Goal: Use online tool/utility: Utilize a website feature to perform a specific function

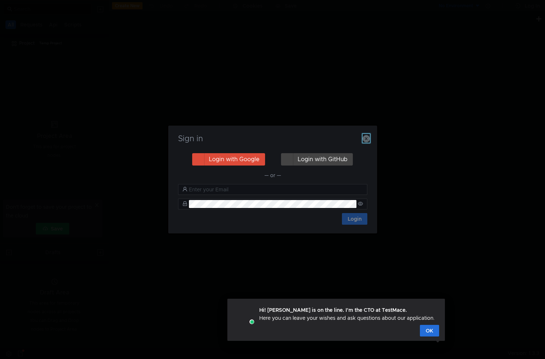
click at [366, 138] on icon "button" at bounding box center [366, 138] width 7 height 7
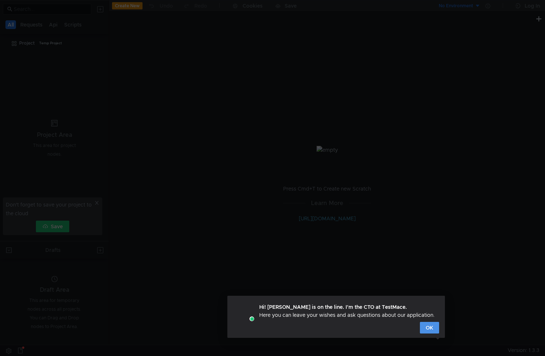
click at [426, 325] on button "OK" at bounding box center [429, 328] width 19 height 12
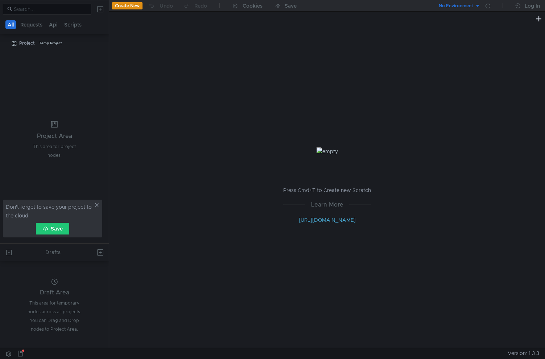
click at [96, 206] on icon at bounding box center [97, 205] width 4 height 4
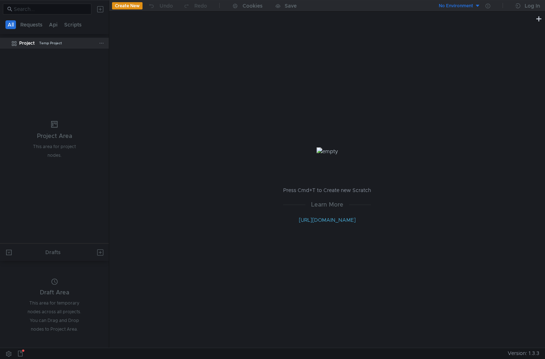
click at [29, 44] on div "Project" at bounding box center [27, 43] width 16 height 11
click at [57, 44] on div "Temp Project" at bounding box center [50, 43] width 23 height 11
click at [104, 43] on div at bounding box center [103, 43] width 8 height 11
click at [27, 21] on button "Requests" at bounding box center [31, 24] width 26 height 9
click at [5, 24] on button "All" at bounding box center [10, 24] width 11 height 9
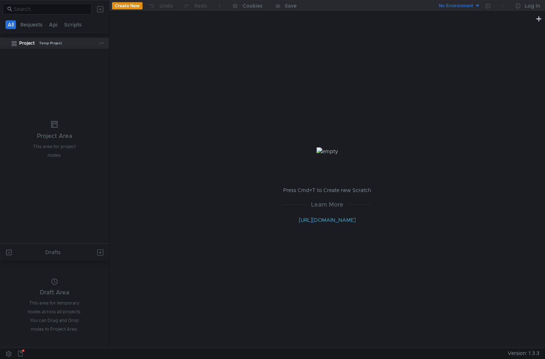
click at [21, 47] on div "Project" at bounding box center [27, 43] width 16 height 11
click at [133, 6] on button "Create New" at bounding box center [127, 5] width 30 height 7
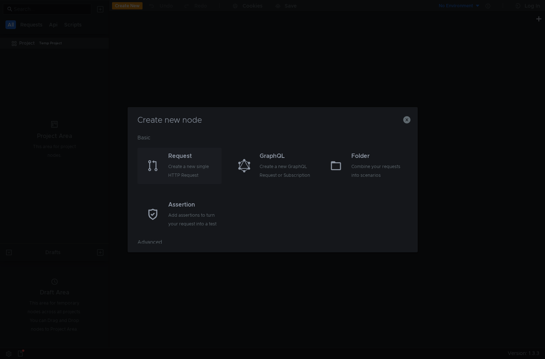
click at [188, 166] on div "Create a new single HTTP Request" at bounding box center [194, 170] width 52 height 17
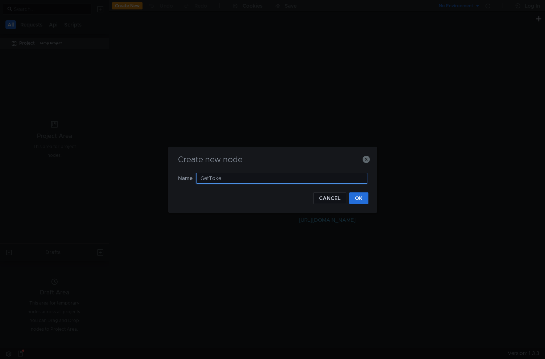
type input "GetToken"
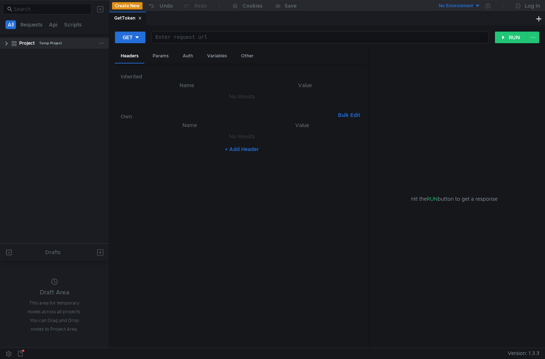
click at [7, 45] on clr-icon at bounding box center [7, 44] width 6 height 6
click at [188, 40] on div at bounding box center [320, 42] width 337 height 17
click at [76, 42] on div "Project Temp Project" at bounding box center [59, 43] width 80 height 11
click at [75, 56] on div "GetToken" at bounding box center [62, 54] width 52 height 11
click at [76, 46] on div "Project Temp Project" at bounding box center [59, 43] width 80 height 11
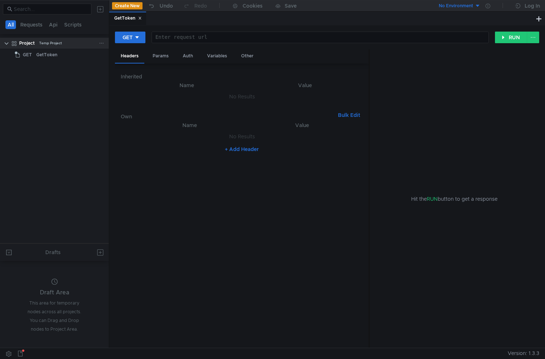
click at [102, 41] on icon at bounding box center [101, 43] width 5 height 5
click at [40, 99] on div at bounding box center [272, 179] width 545 height 359
click at [41, 51] on div "GetToken" at bounding box center [46, 54] width 21 height 11
click at [28, 26] on button "Requests" at bounding box center [31, 24] width 26 height 9
click at [57, 26] on button "Api" at bounding box center [54, 24] width 13 height 9
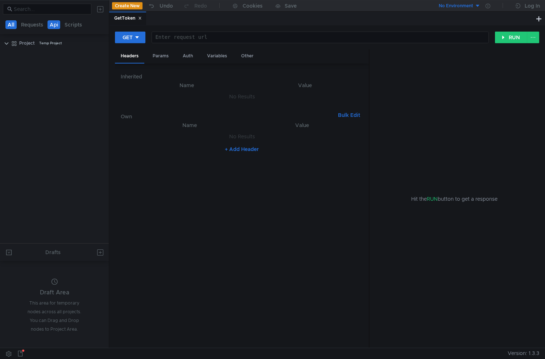
click at [11, 25] on button "All" at bounding box center [10, 24] width 11 height 9
click at [73, 27] on button "Scripts" at bounding box center [73, 24] width 22 height 9
click at [97, 44] on div "Project Temp Project" at bounding box center [59, 43] width 80 height 11
click at [101, 44] on icon at bounding box center [101, 43] width 5 height 5
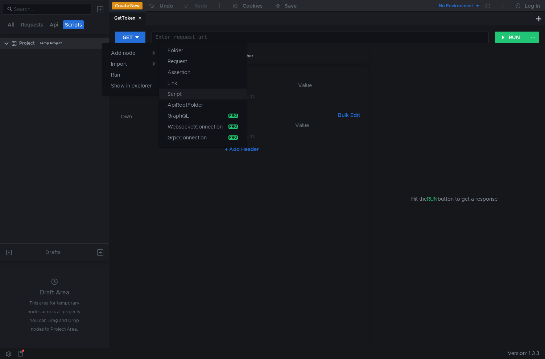
click at [184, 93] on button "Script" at bounding box center [203, 94] width 88 height 11
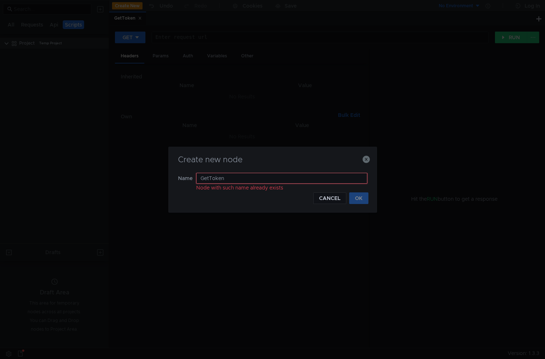
type input "GetToken"
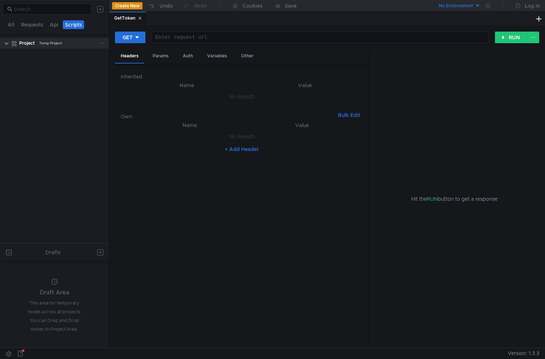
click at [8, 45] on clr-icon at bounding box center [7, 44] width 6 height 6
click at [10, 21] on button "All" at bounding box center [10, 24] width 11 height 9
click at [5, 45] on clr-icon at bounding box center [7, 44] width 6 height 6
click at [54, 55] on div "GetToken" at bounding box center [46, 54] width 21 height 11
click at [103, 57] on div at bounding box center [101, 55] width 5 height 7
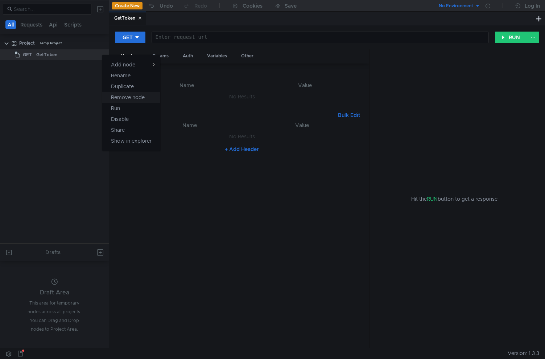
drag, startPoint x: 122, startPoint y: 110, endPoint x: 130, endPoint y: 98, distance: 14.8
click at [130, 98] on div "Add node Rename Duplicate Remove node Run Disable Share Show in explorer" at bounding box center [131, 103] width 58 height 96
click at [130, 98] on div at bounding box center [272, 179] width 545 height 359
click at [102, 57] on icon at bounding box center [101, 54] width 5 height 5
click at [126, 99] on app-tour-anchor "Remove node" at bounding box center [128, 97] width 34 height 9
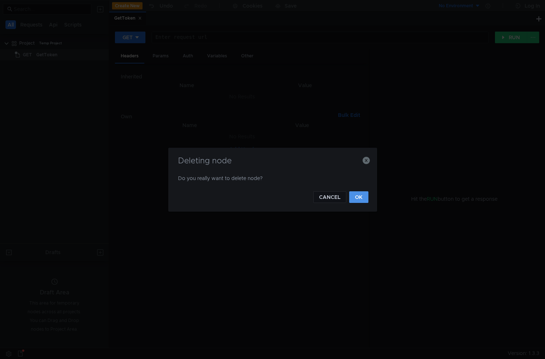
click at [361, 202] on div "Deleting node Do you really want to delete node? CANCEL OK" at bounding box center [272, 180] width 209 height 64
click at [371, 199] on div "Deleting node Do you really want to delete node? CANCEL OK" at bounding box center [272, 180] width 209 height 64
click at [360, 198] on button "OK" at bounding box center [358, 197] width 19 height 12
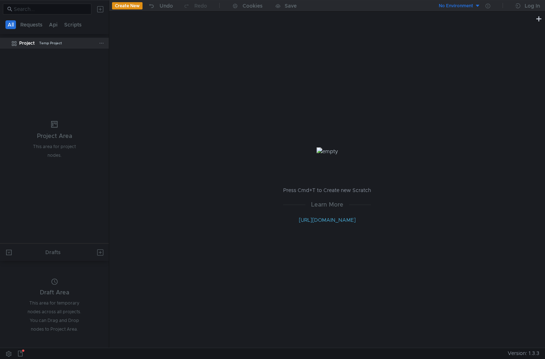
click at [106, 42] on div at bounding box center [103, 43] width 8 height 11
click at [99, 42] on icon at bounding box center [101, 43] width 5 height 5
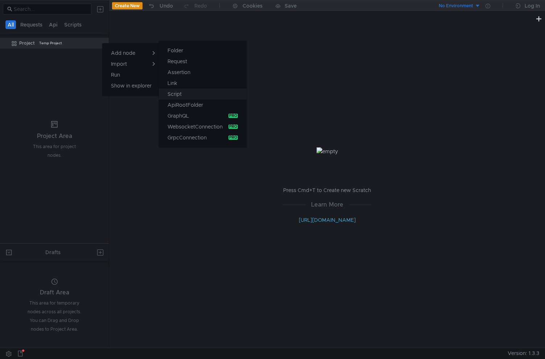
click at [179, 98] on app-tour-anchor "Script" at bounding box center [175, 94] width 14 height 9
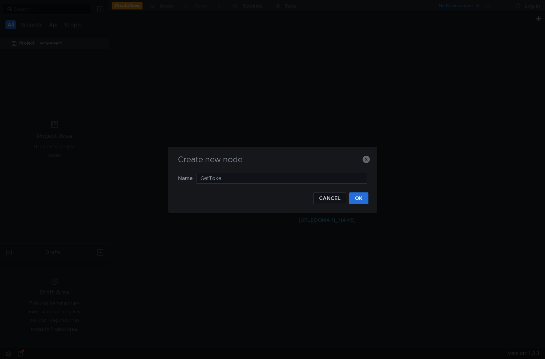
type input "GetToken"
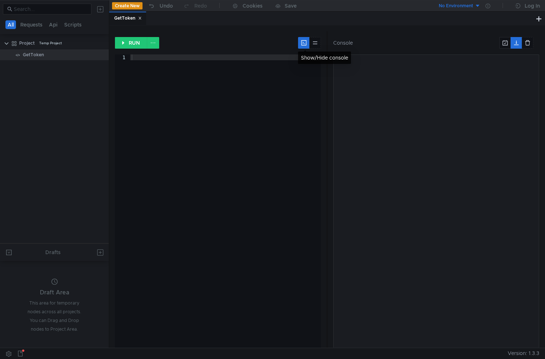
click at [271, 71] on div at bounding box center [225, 206] width 191 height 305
paste textarea "ya tool tvmknife get_service_ticket sshkey -s 2033197 -d 2033197"
type textarea "ya tool tvmknife get_service_ticket sshkey -s 2033197 -d 2033197"
click at [303, 44] on button at bounding box center [304, 43] width 12 height 12
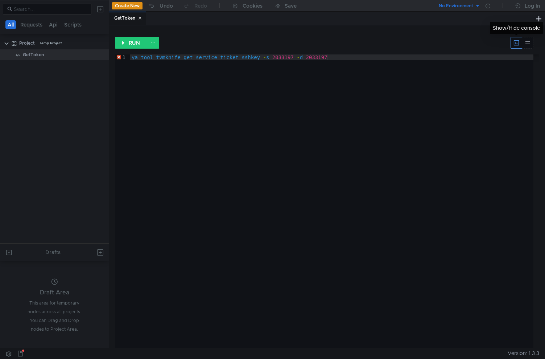
click at [516, 44] on button at bounding box center [517, 43] width 12 height 12
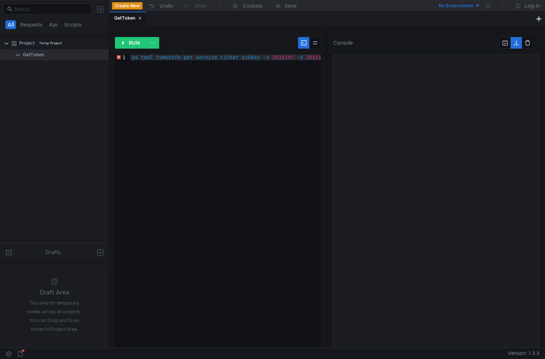
click at [470, 76] on nz-collapse at bounding box center [436, 200] width 206 height 293
click at [306, 44] on button at bounding box center [304, 43] width 12 height 12
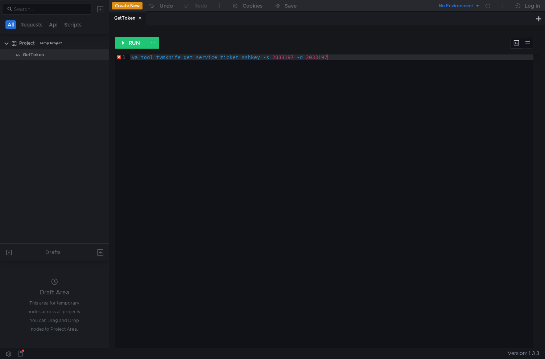
click at [320, 94] on div "ya tool tvmknife get_service_ticket sshkey - s 2033197 - d 2033197" at bounding box center [331, 205] width 403 height 302
